Goal: Information Seeking & Learning: Learn about a topic

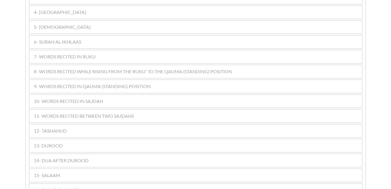
scroll to position [390, 0]
click at [170, 123] on div "12- TASHAHUD" at bounding box center [195, 129] width 332 height 13
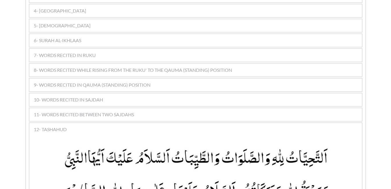
click at [202, 145] on picture at bounding box center [195, 190] width 277 height 91
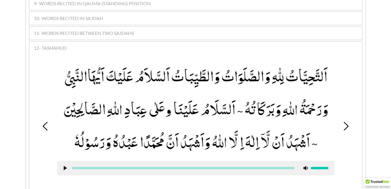
scroll to position [483, 0]
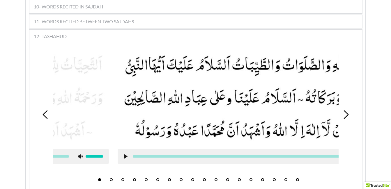
drag, startPoint x: 334, startPoint y: 67, endPoint x: 384, endPoint y: 69, distance: 50.4
click at [384, 69] on div "Kalimas Duas Suras [DEMOGRAPHIC_DATA] 1 [DEMOGRAPHIC_DATA] 2 Salaat 3 Miscellen…" at bounding box center [195, 6] width 391 height 778
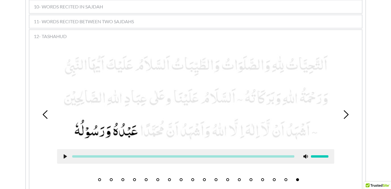
click at [99, 178] on button "1" at bounding box center [99, 179] width 3 height 3
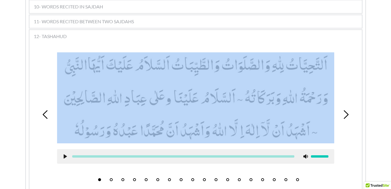
click at [267, 87] on picture at bounding box center [195, 97] width 277 height 91
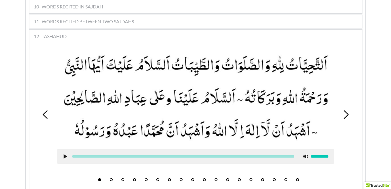
click at [110, 178] on button "2" at bounding box center [111, 179] width 3 height 3
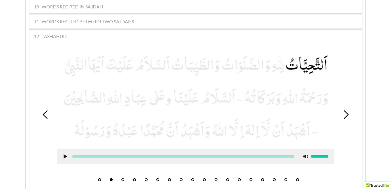
click at [65, 154] on use at bounding box center [64, 156] width 3 height 4
click at [308, 67] on picture at bounding box center [195, 97] width 277 height 91
click at [65, 154] on use at bounding box center [65, 156] width 4 height 4
